Goal: Task Accomplishment & Management: Complete application form

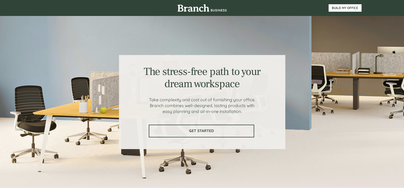
click at [176, 129] on span "GET STARTED" at bounding box center [201, 131] width 104 height 5
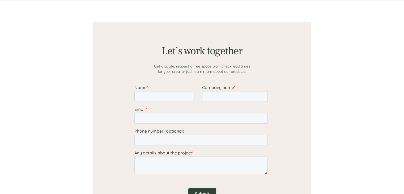
scroll to position [412, 0]
click at [162, 98] on input "Name *" at bounding box center [163, 96] width 59 height 11
type input "Khemara"
click at [217, 98] on input "Company name *" at bounding box center [235, 96] width 66 height 11
click at [210, 95] on input "Luxe Journeys llc" at bounding box center [235, 96] width 66 height 11
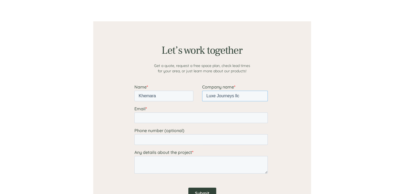
click at [207, 98] on input "Luxe Journeys llc" at bounding box center [235, 96] width 66 height 11
type input "luxe Journeys llc"
click at [224, 120] on input "Email *" at bounding box center [200, 117] width 133 height 11
type input "[EMAIL_ADDRESS][DOMAIN_NAME]"
click at [178, 148] on fieldset "Phone number (optional)" at bounding box center [201, 139] width 135 height 22
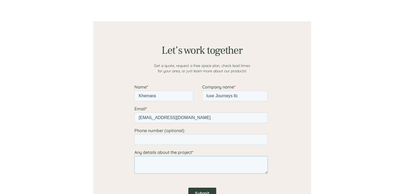
click at [174, 173] on textarea "Any details about the project *" at bounding box center [200, 165] width 133 height 18
type textarea "8x8"
click at [199, 193] on input "Submit" at bounding box center [202, 192] width 28 height 11
